Goal: Answer question/provide support

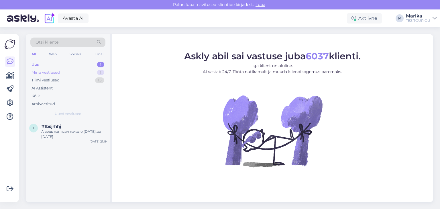
click at [48, 71] on div "Minu vestlused" at bounding box center [46, 73] width 28 height 6
click at [58, 124] on span "#rdnuev4h" at bounding box center [53, 126] width 24 height 5
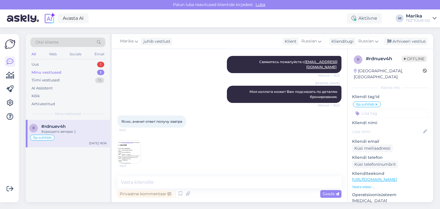
scroll to position [338, 0]
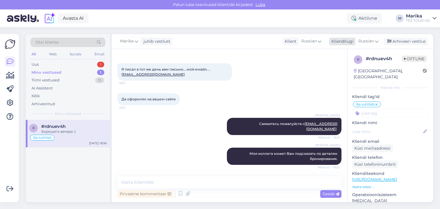
click at [371, 40] on span "Russian" at bounding box center [366, 41] width 15 height 6
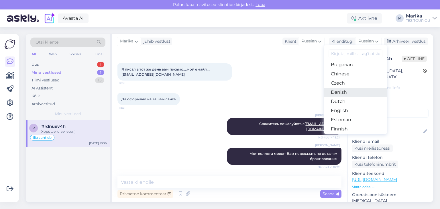
scroll to position [30, 0]
click at [348, 109] on link "Estonian" at bounding box center [355, 109] width 63 height 9
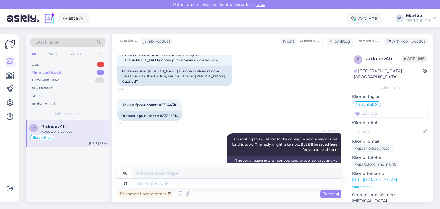
scroll to position [124, 0]
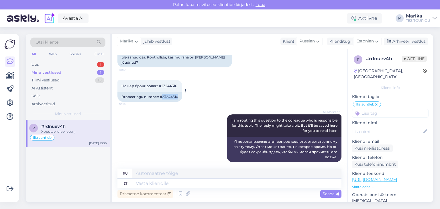
drag, startPoint x: 163, startPoint y: 92, endPoint x: 180, endPoint y: 92, distance: 16.6
click at [180, 92] on div "Broneeringu number: #23244310" at bounding box center [150, 97] width 65 height 10
copy div "23244310"
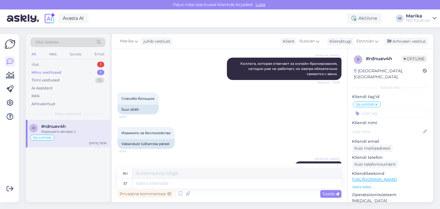
scroll to position [623, 0]
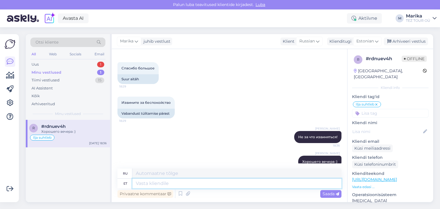
click at [147, 183] on textarea at bounding box center [236, 184] width 209 height 10
type textarea "Tere!"
type textarea "Привет!"
type textarea "Tere! Kõik"
type textarea "Всем привет!"
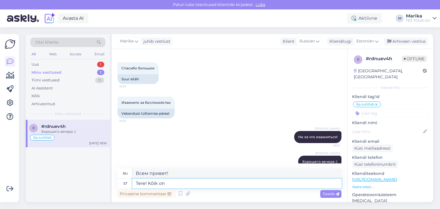
type textarea "Tere! Kõik on k"
type textarea "Привет! Всем"
type textarea "Tere! Kõik on korras."
type textarea "Привет! Всё хорошо."
click at [185, 181] on textarea "Tere! Kõik on korras." at bounding box center [236, 184] width 209 height 10
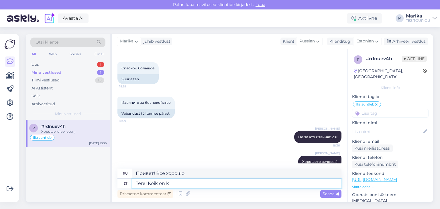
type textarea "Tere! Kõik on"
type textarea "Привет! Всем"
type textarea "Tere! Kõik on hästi."
type textarea "Привет! Всё хорошо."
type textarea "Tere! Kõik on hästi."
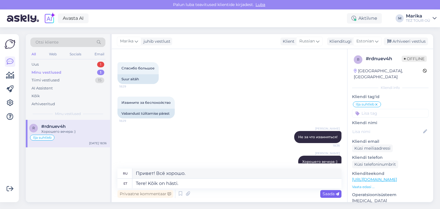
click at [331, 193] on span "Saada" at bounding box center [331, 193] width 17 height 5
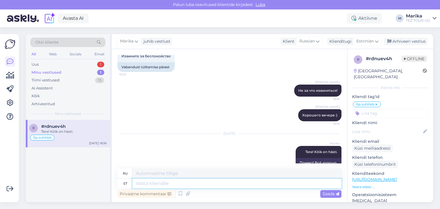
click at [164, 185] on textarea at bounding box center [236, 184] width 209 height 10
type textarea "Makse"
type textarea "Оплата"
type textarea "Makse on"
type textarea "Оплата производится"
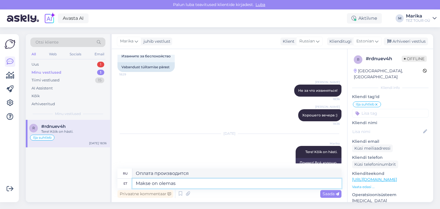
type textarea "Makse on olemas j"
type textarea "Возможна оплата."
type textarea "Makse on olemas ja sa"
type textarea "Оплата доступна и"
type textarea "Makse on olemas ja saate"
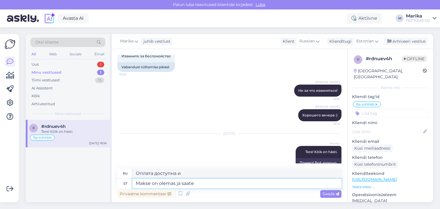
type textarea "Оплата доступна и вы можете"
type textarea "Makse on olemas ja saate oma r"
type textarea "Оплата произведена, и вы получите свой"
type textarea "Makse on olemas ja saate oma reisivoucheri"
type textarea "Оплата произведена, и вы получите свой туристический ваучер."
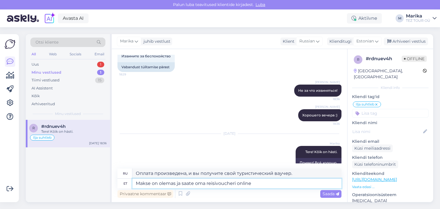
type textarea "Makse on olemas ja saate oma reisivoucheri online k"
type textarea "Оплата возможна, и вы можете получить свой туристический ваучер онлайн."
type textarea "Makse on olemas ja saate oma reisivoucheri online kabinetist a"
type textarea "Оплата возможна, и вы можете получить туристический ваучер со своего онлайн-сче…"
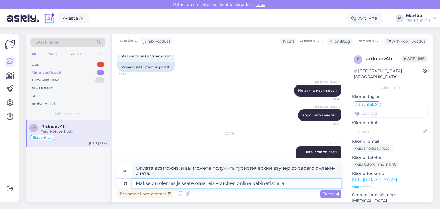
type textarea "Makse on olemas ja saate oma reisivoucheri online kabinetist alla la"
type textarea "Оплата возможна, и вы можете загрузить свой туристический ваучер из своего онла…"
type textarea "Makse on olemas ja saate oma reisivoucheri online kabinetist alla laadida ja"
type textarea "Оплата возможна, и вы можете скачать свой туристический ваучер из своего онлайн…"
type textarea "Makse on olemas ja saate oma reisivoucheri online kabinetist alla laadida ja vä"
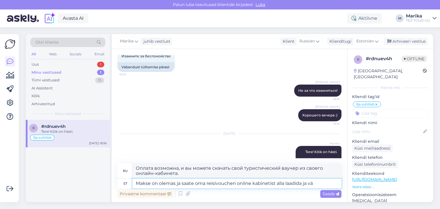
type textarea "Оплата доступна, и вы можете загрузить свой туристический ваучер из своего онла…"
type textarea "Makse on olemas ja saate oma reisivoucheri online kabinetist alla laadida ja vä…"
type textarea "Доступна оплата, и вы можете загрузить и распечатать свой туристический ваучер …"
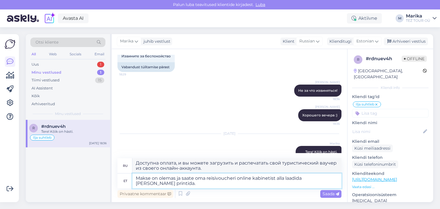
click at [175, 178] on textarea "Makse on olemas ja saate oma reisivoucheri online kabinetist alla laadida ja vä…" at bounding box center [236, 180] width 209 height 15
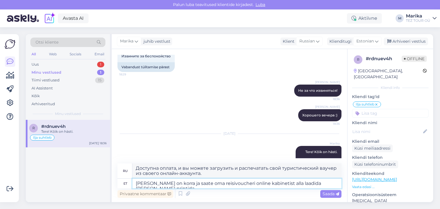
type textarea "Makse on korras ja saate oma reisivoucheri online kabinetist alla laadida ja vä…"
type textarea "Оплата завершена, и вы можете скачать и распечатать туристический ваучер из сво…"
type textarea "Makse on korras ja saate oma reisivoucheri online kabinetist alla laadida ja vä…"
click at [324, 195] on span "Saada" at bounding box center [331, 193] width 17 height 5
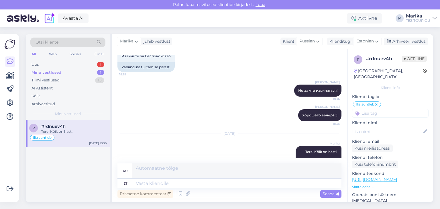
scroll to position [714, 0]
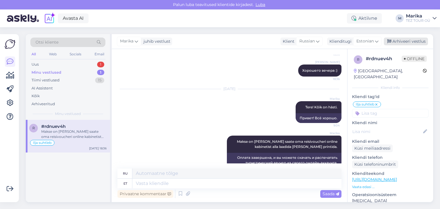
click at [408, 40] on div "Arhiveeri vestlus" at bounding box center [406, 42] width 44 height 8
